Goal: Information Seeking & Learning: Learn about a topic

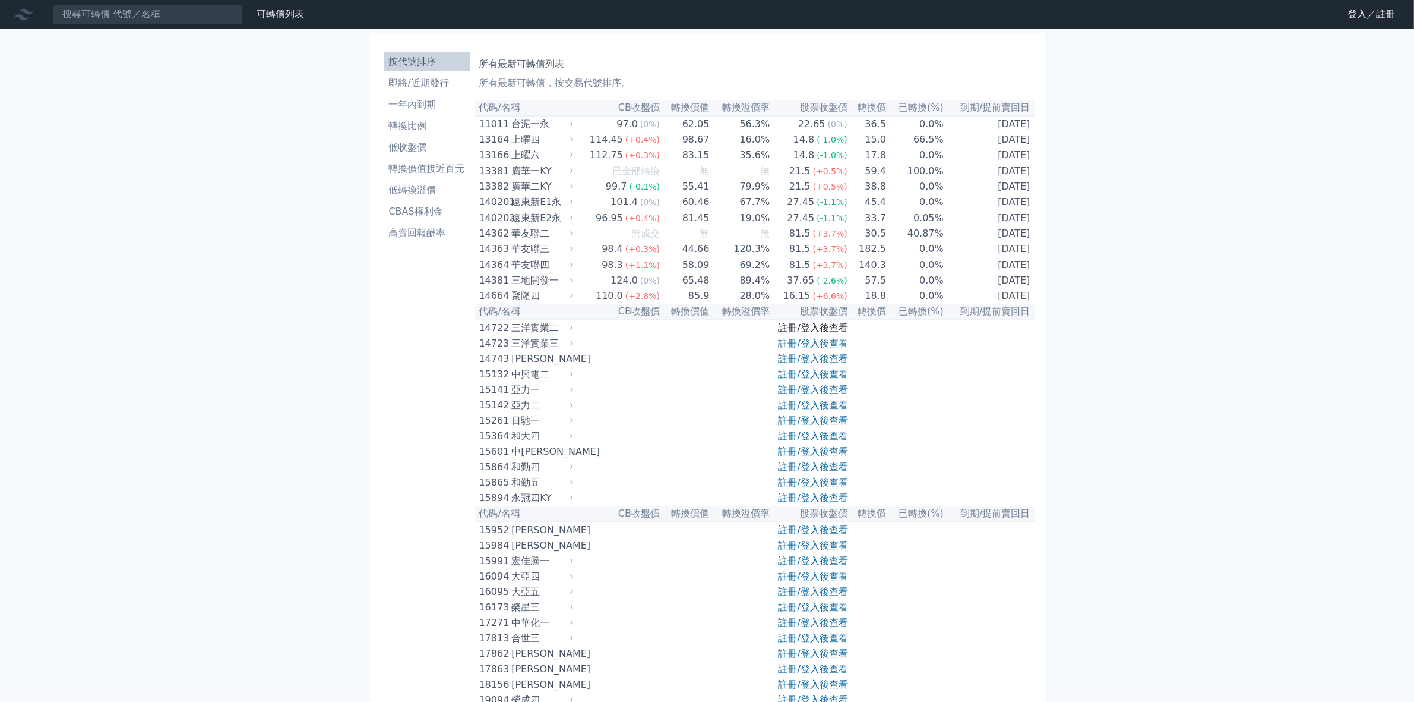
click at [818, 333] on link "註冊/登入後查看" at bounding box center [814, 327] width 70 height 11
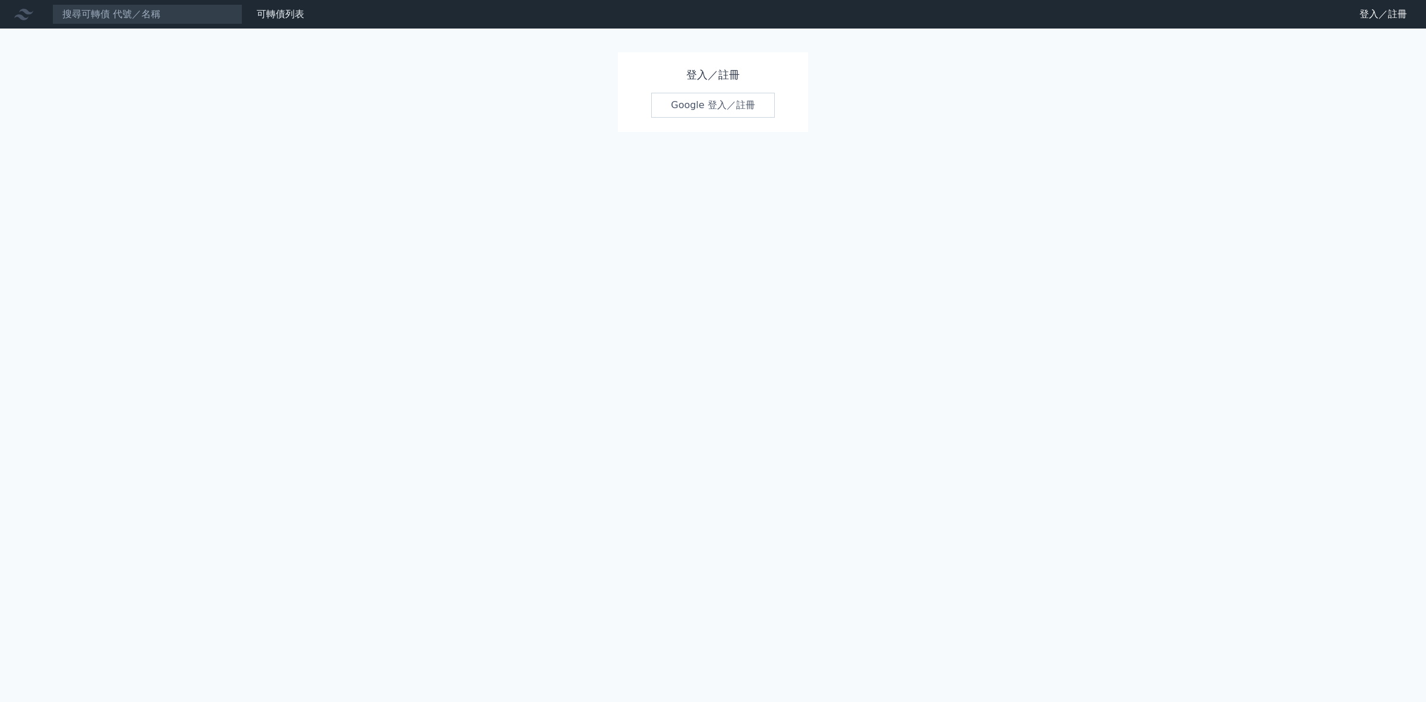
click at [695, 105] on link "Google 登入／註冊" at bounding box center [713, 105] width 124 height 25
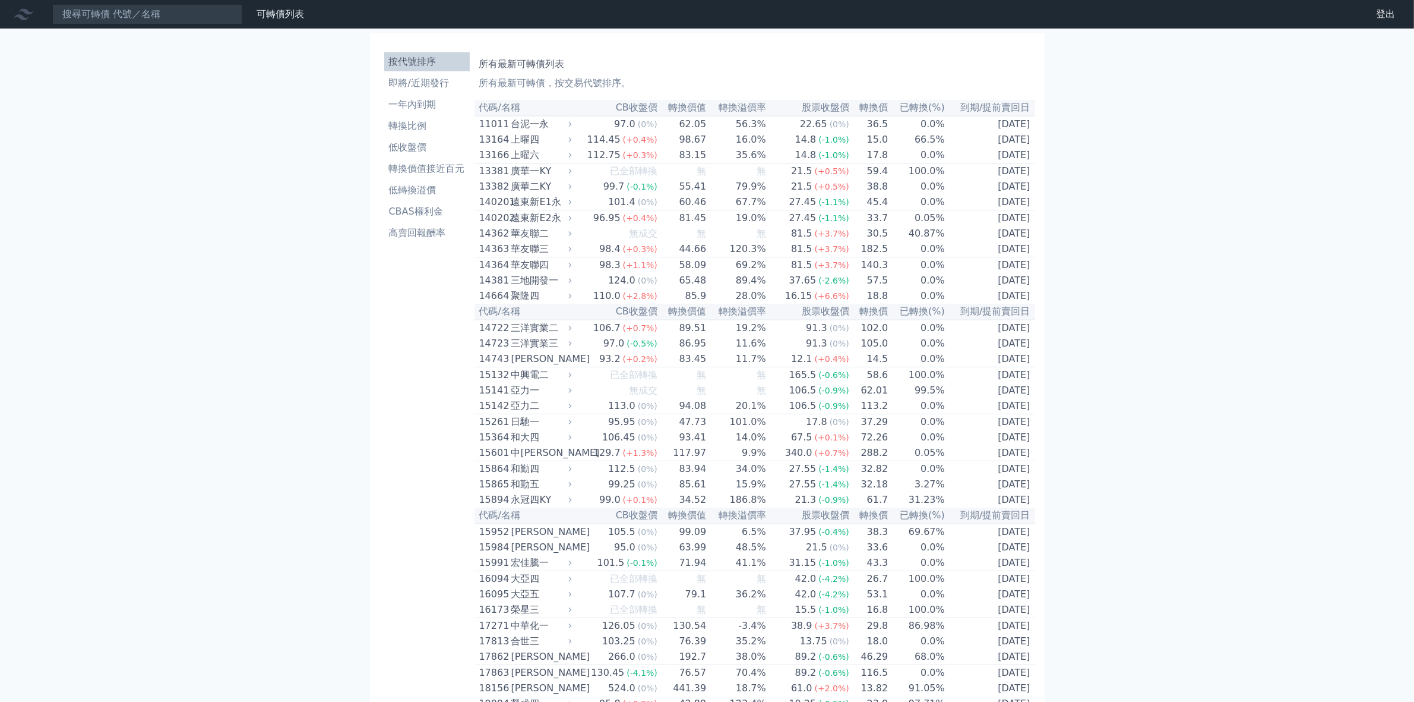
click at [536, 209] on div "遠東新E1永" at bounding box center [540, 202] width 58 height 14
click at [660, 210] on td "60.46" at bounding box center [682, 202] width 49 height 16
click at [769, 210] on td "27.45 (-1.1%)" at bounding box center [808, 202] width 83 height 16
click at [934, 210] on td "0.0%" at bounding box center [917, 202] width 57 height 16
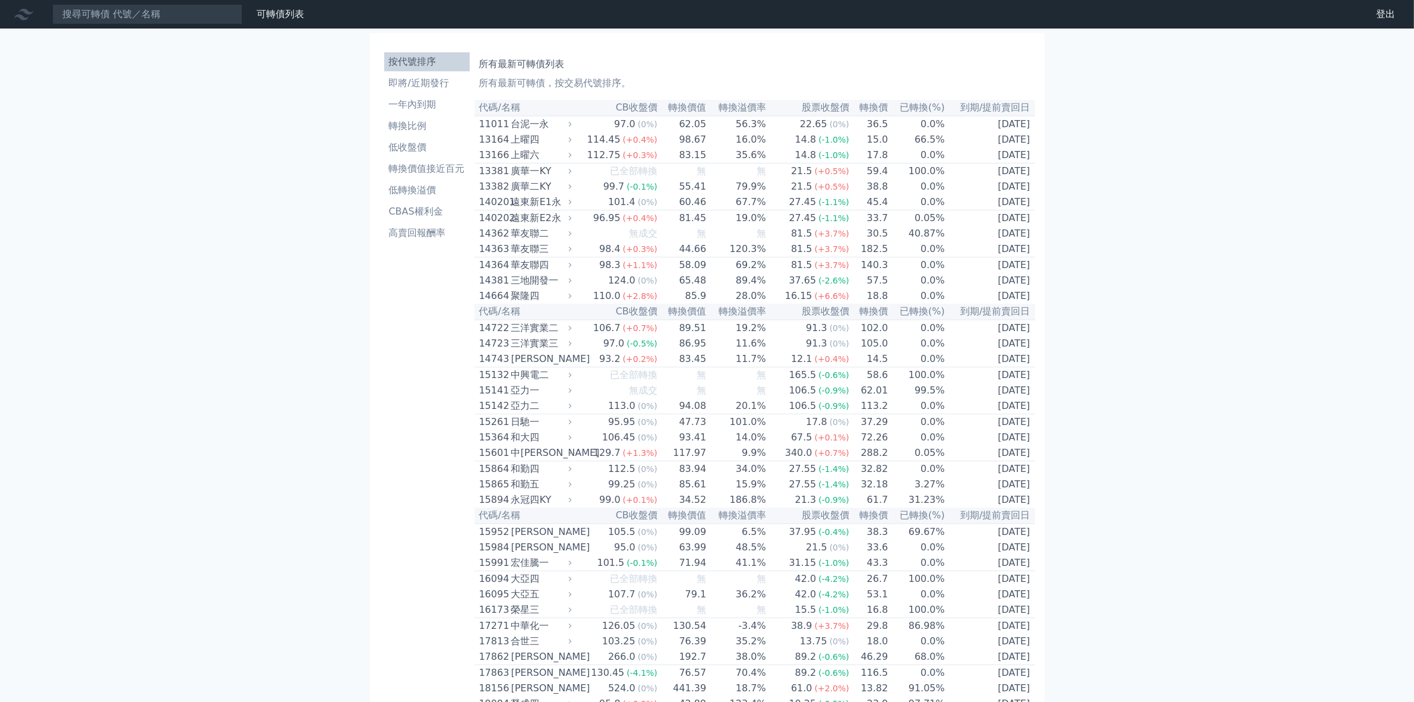
click at [984, 204] on td "[DATE]" at bounding box center [991, 202] width 90 height 16
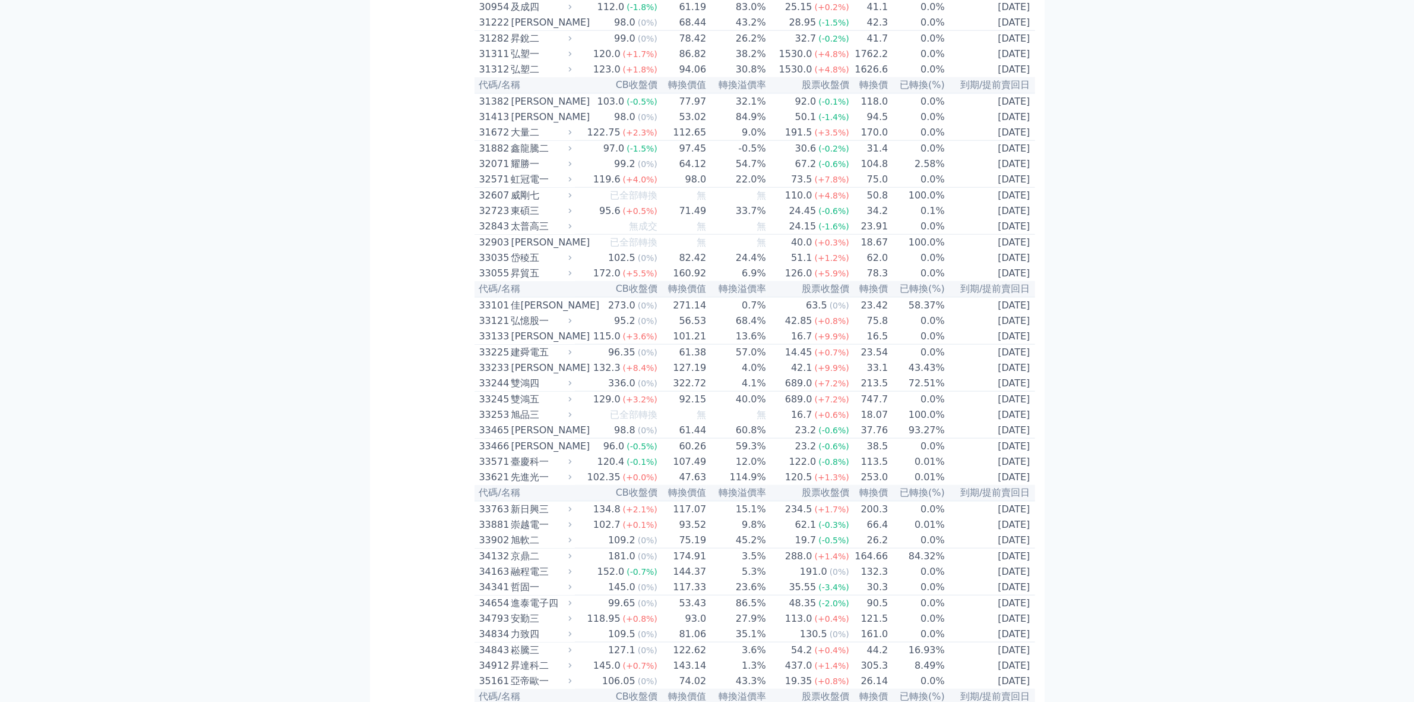
scroll to position [1634, 0]
